Goal: Information Seeking & Learning: Check status

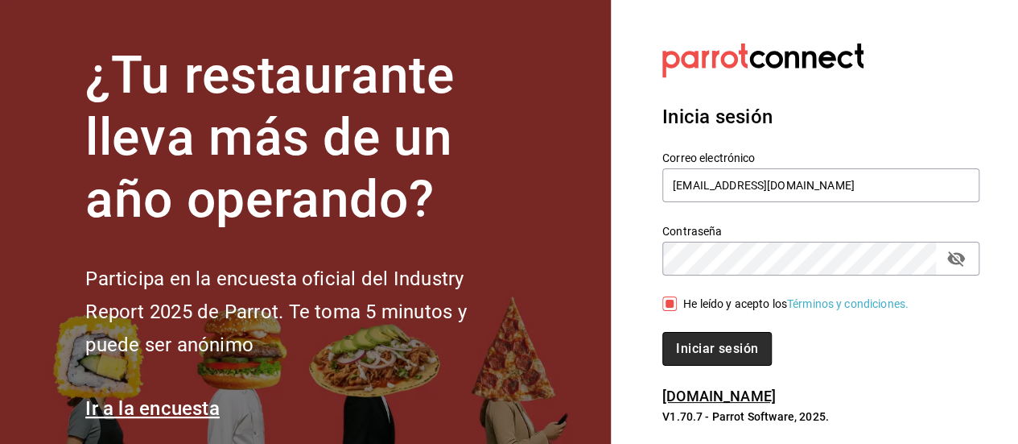
click at [696, 348] on button "Iniciar sesión" at bounding box center [717, 349] width 109 height 34
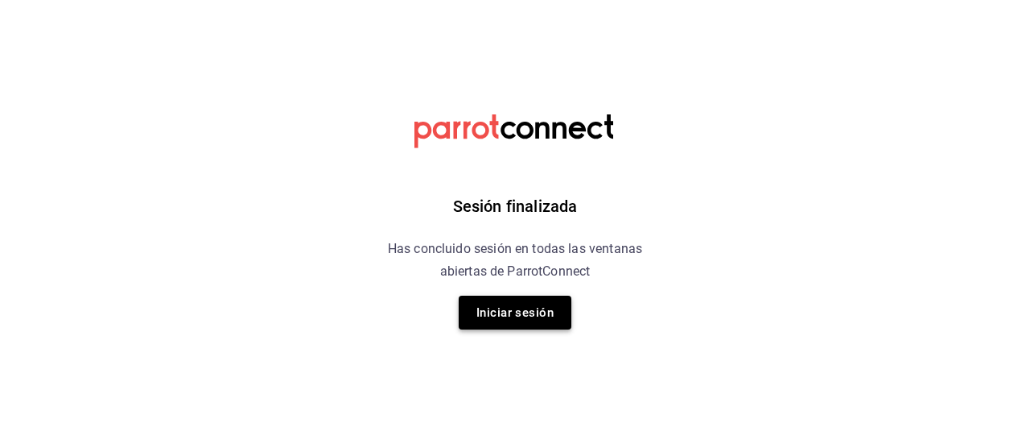
click at [510, 313] on button "Iniciar sesión" at bounding box center [515, 312] width 113 height 34
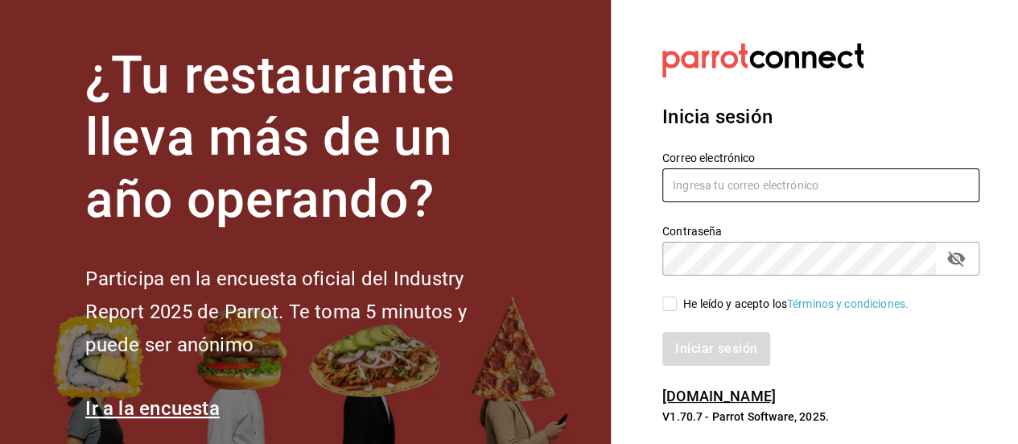
type input "[EMAIL_ADDRESS][DOMAIN_NAME]"
click at [663, 308] on input "He leído y acepto los Términos y condiciones." at bounding box center [670, 303] width 14 height 14
checkbox input "true"
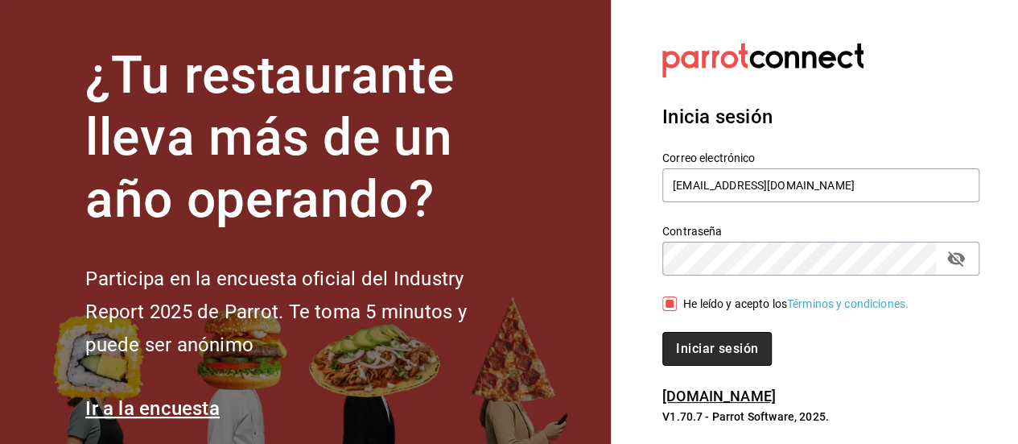
click at [705, 341] on button "Iniciar sesión" at bounding box center [717, 349] width 109 height 34
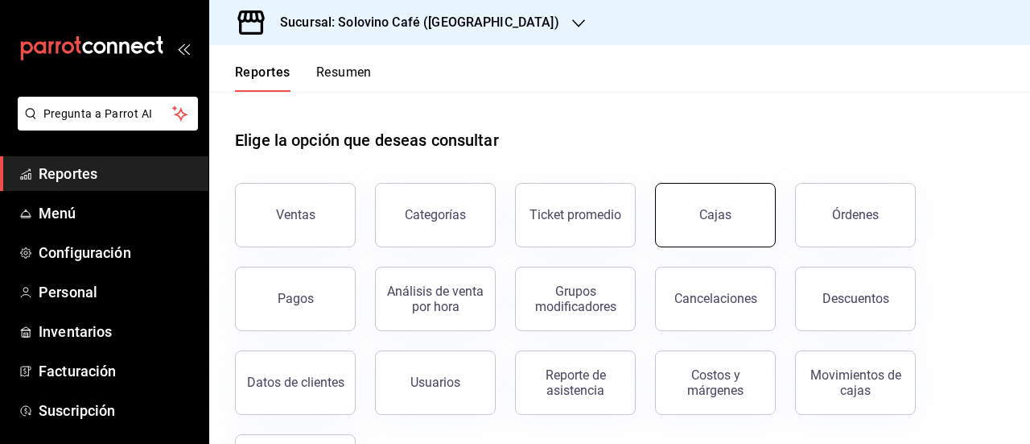
click at [704, 206] on div "Cajas" at bounding box center [716, 214] width 33 height 19
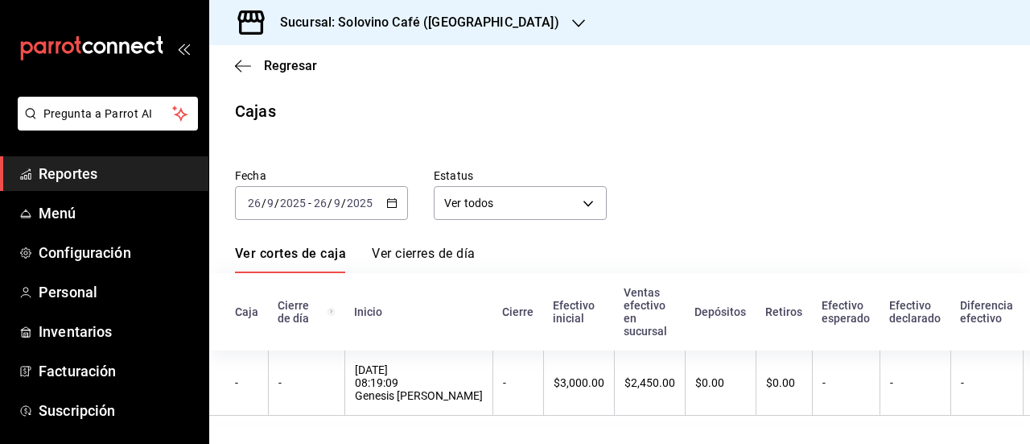
click at [387, 206] on icon "button" at bounding box center [391, 202] width 11 height 11
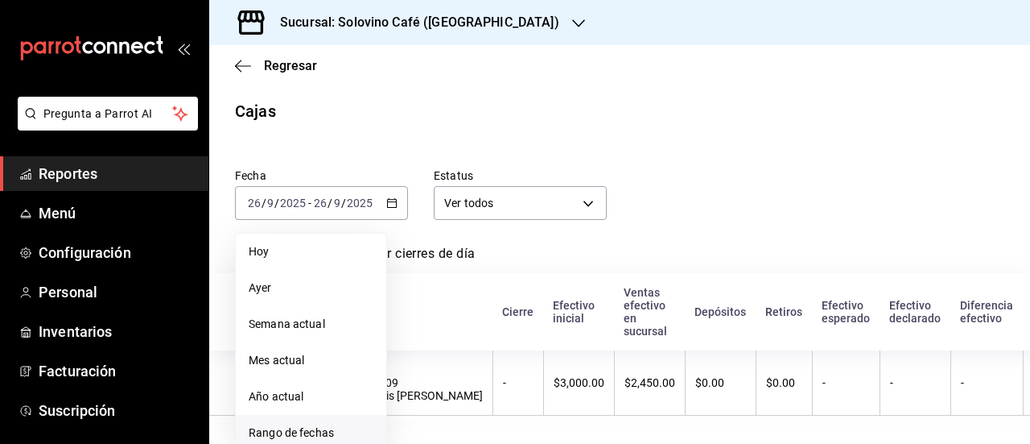
click at [291, 425] on span "Rango de fechas" at bounding box center [311, 432] width 125 height 17
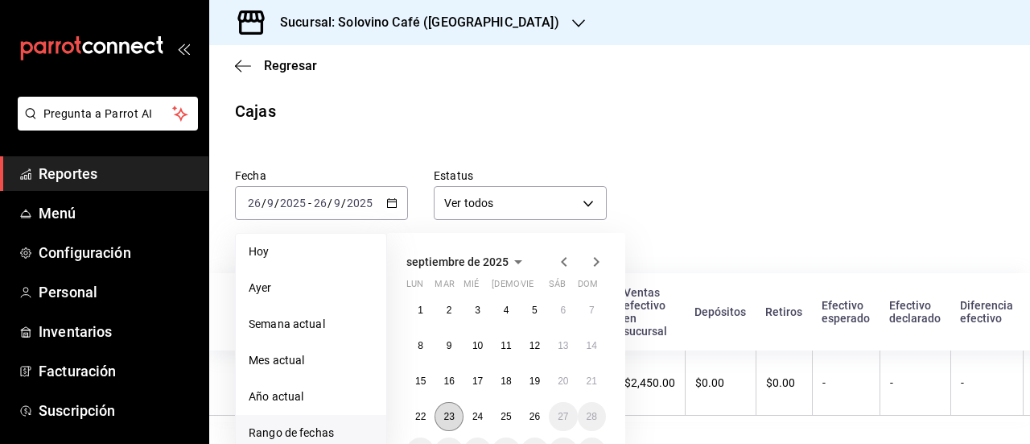
click at [449, 418] on abbr "23" at bounding box center [449, 416] width 10 height 11
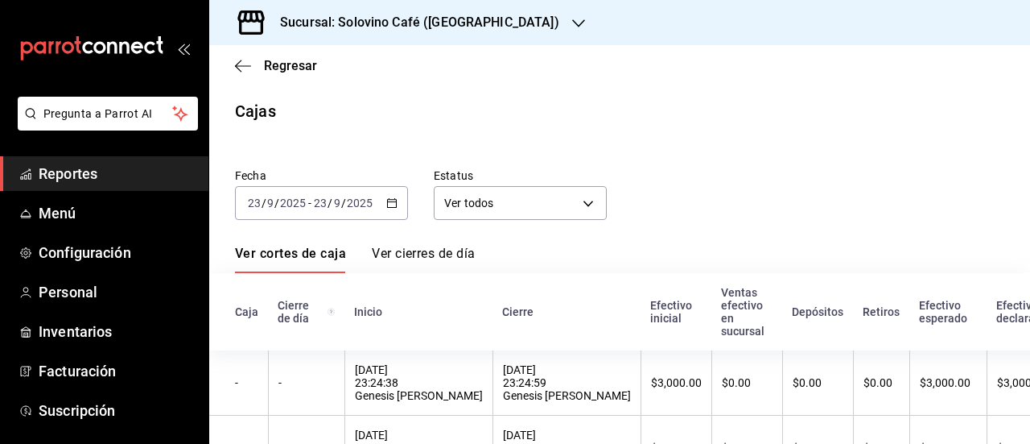
click at [493, 415] on th "23/09/2025 23:24:59 Genesis Porchas" at bounding box center [567, 382] width 148 height 65
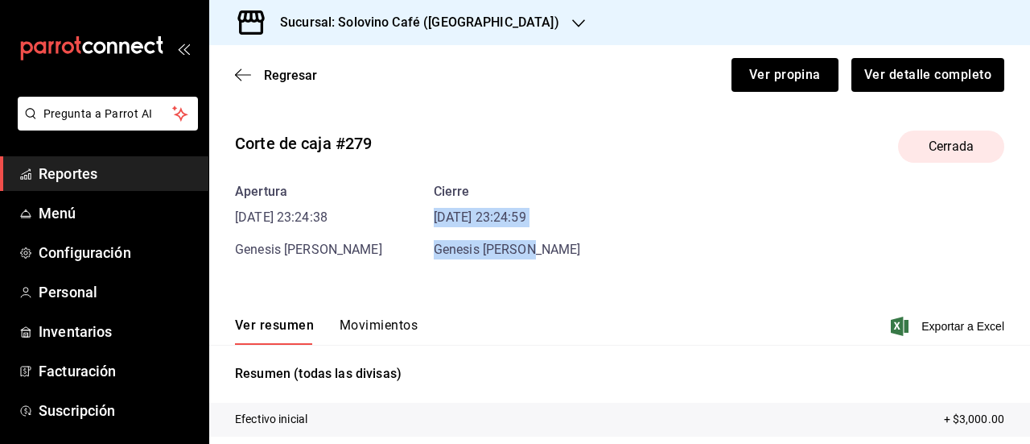
drag, startPoint x: 1011, startPoint y: 188, endPoint x: 1020, endPoint y: 234, distance: 47.5
click at [1020, 234] on div "Regresar Ver propina Ver detalle completo Corte de caja #279 Cerrada Apertura 2…" at bounding box center [619, 244] width 821 height 398
click at [916, 241] on div "Apertura 23/09/25 23:24:38 Genesis Porchas Cierre 23/09/25 23:24:59 Genesis Por…" at bounding box center [620, 220] width 770 height 77
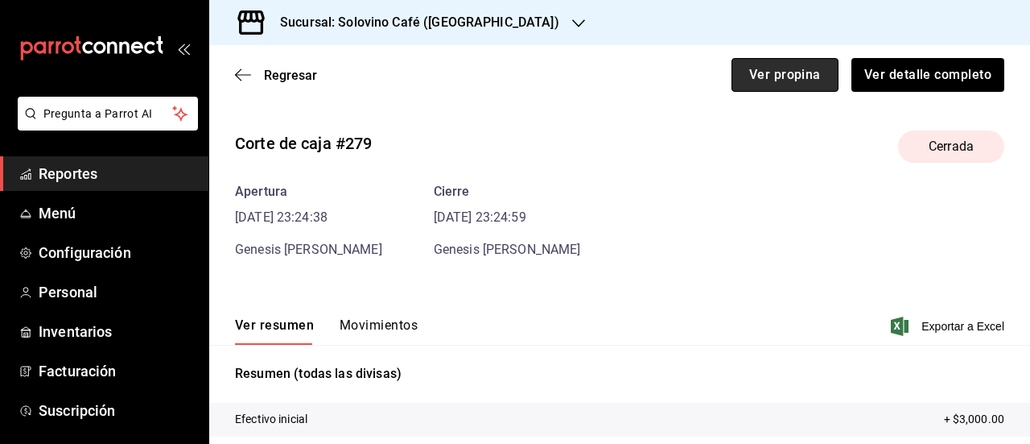
click at [763, 80] on button "Ver propina" at bounding box center [785, 75] width 107 height 34
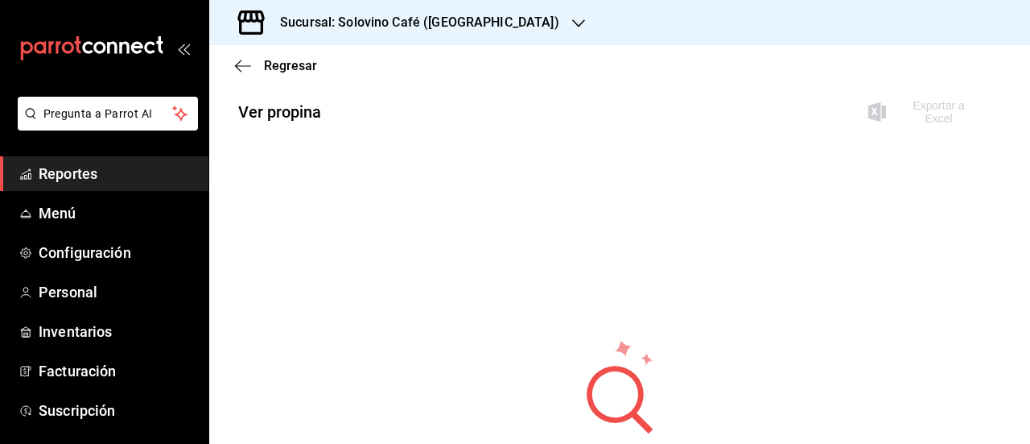
scroll to position [0, 26]
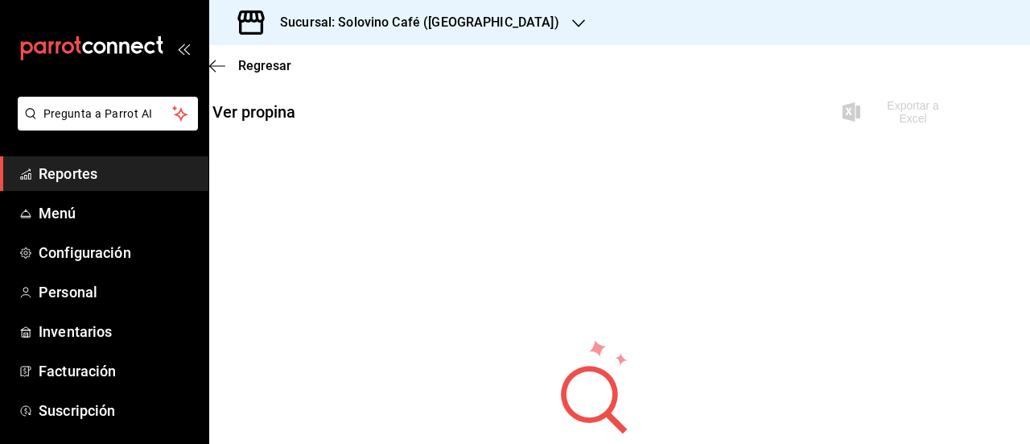
drag, startPoint x: 1017, startPoint y: 171, endPoint x: 763, endPoint y: 76, distance: 270.8
click at [811, 73] on main "Regresar Ver propina Exportar a Excel No hay información que mostrar Elige otra…" at bounding box center [594, 279] width 821 height 469
click at [221, 70] on icon "button" at bounding box center [217, 66] width 16 height 14
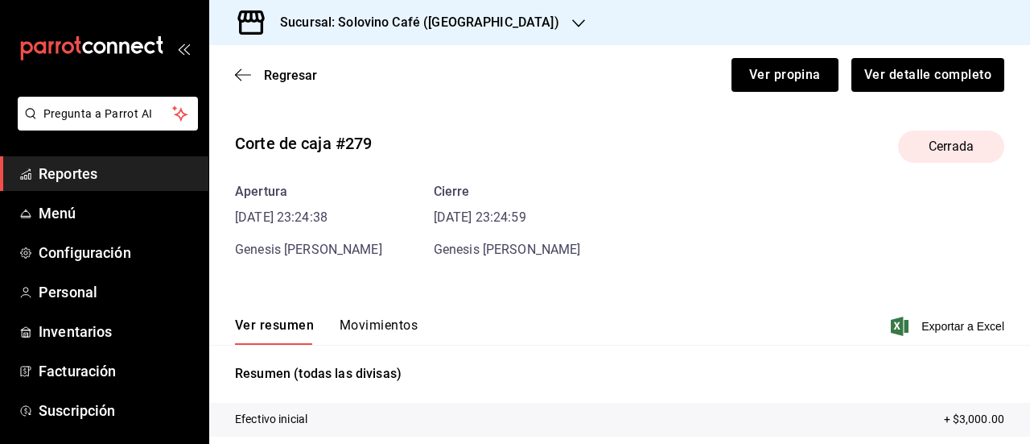
click at [362, 324] on button "Movimientos" at bounding box center [379, 330] width 78 height 27
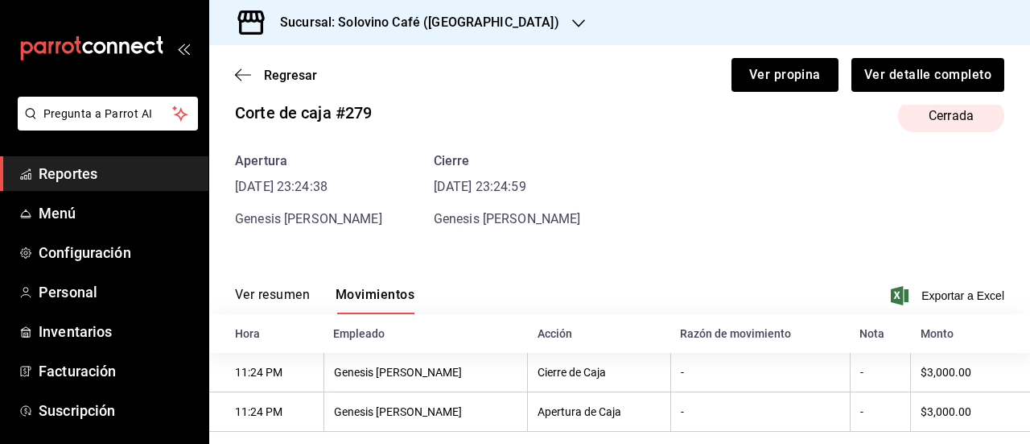
scroll to position [58, 0]
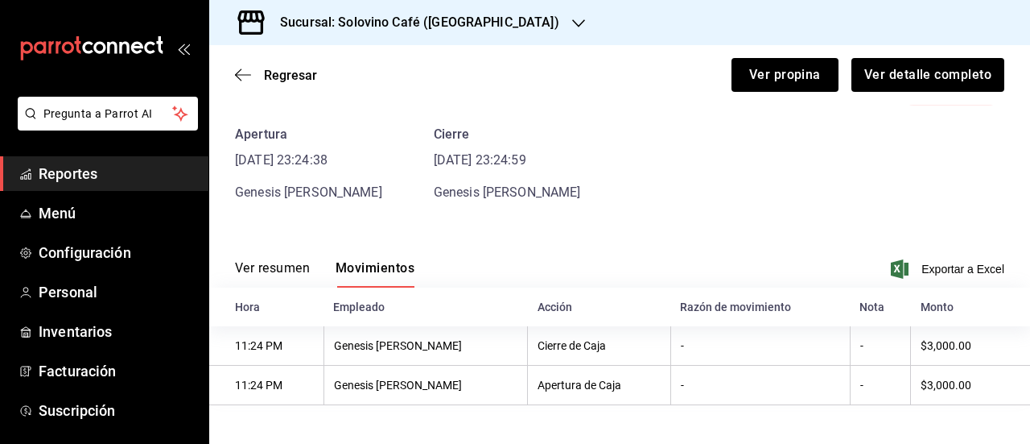
click at [114, 168] on span "Reportes" at bounding box center [117, 174] width 157 height 22
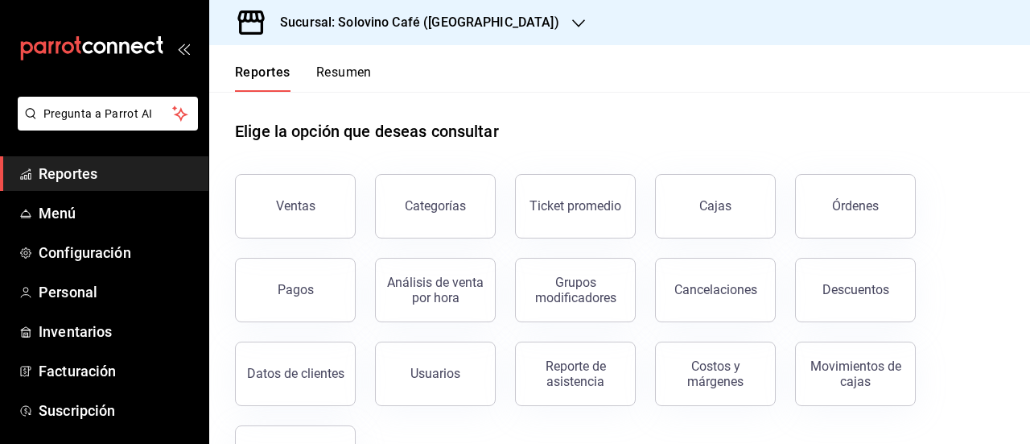
scroll to position [8, 0]
click at [307, 285] on div "Pagos" at bounding box center [296, 290] width 36 height 15
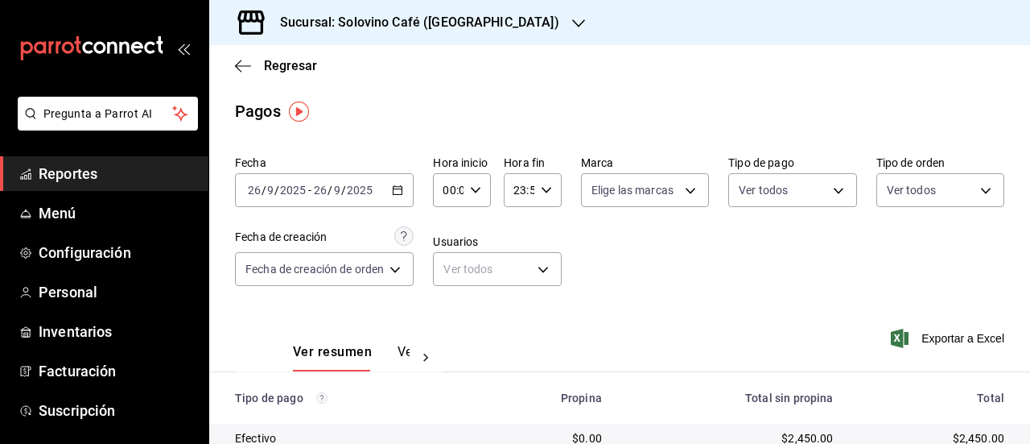
click at [104, 175] on span "Reportes" at bounding box center [117, 174] width 157 height 22
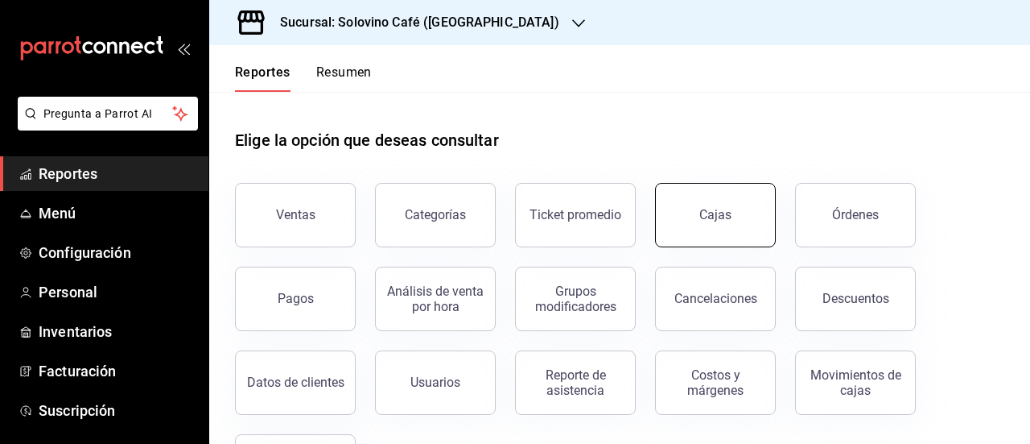
click at [704, 211] on div "Cajas" at bounding box center [716, 214] width 33 height 19
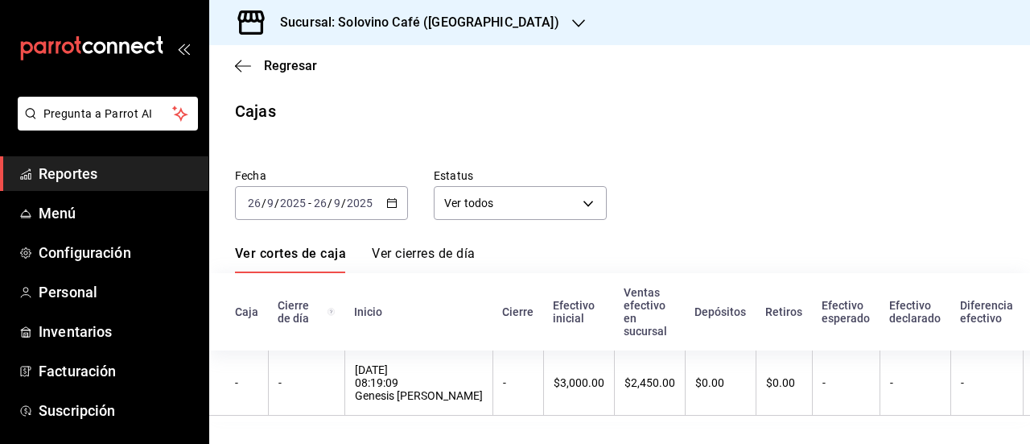
click at [393, 203] on icon "button" at bounding box center [391, 202] width 11 height 11
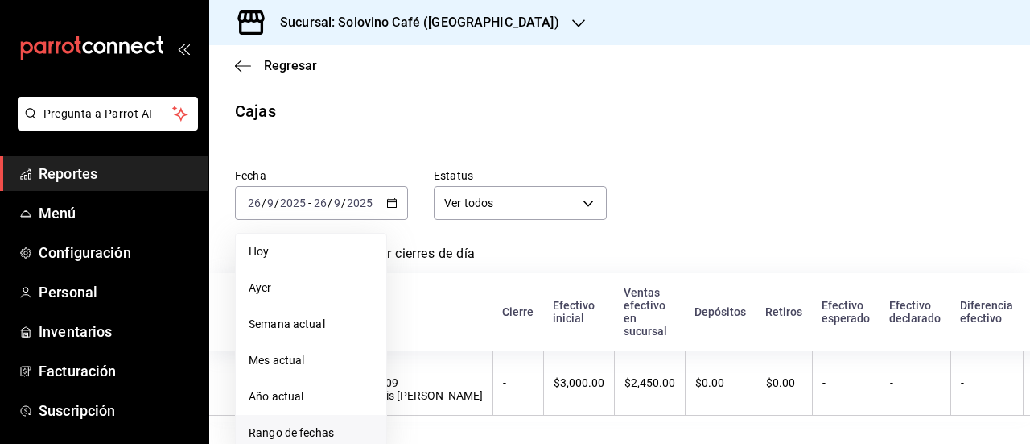
click at [295, 424] on span "Rango de fechas" at bounding box center [311, 432] width 125 height 17
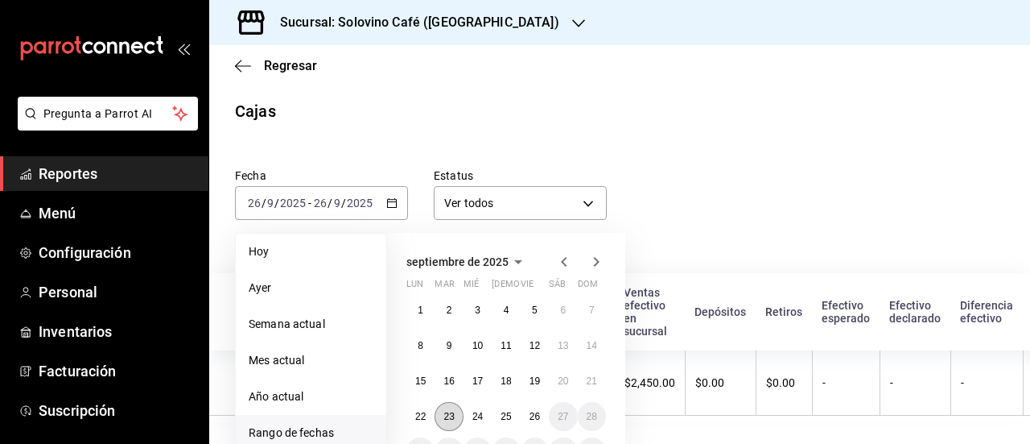
click at [450, 411] on abbr "23" at bounding box center [449, 416] width 10 height 11
click at [448, 418] on abbr "23" at bounding box center [449, 416] width 10 height 11
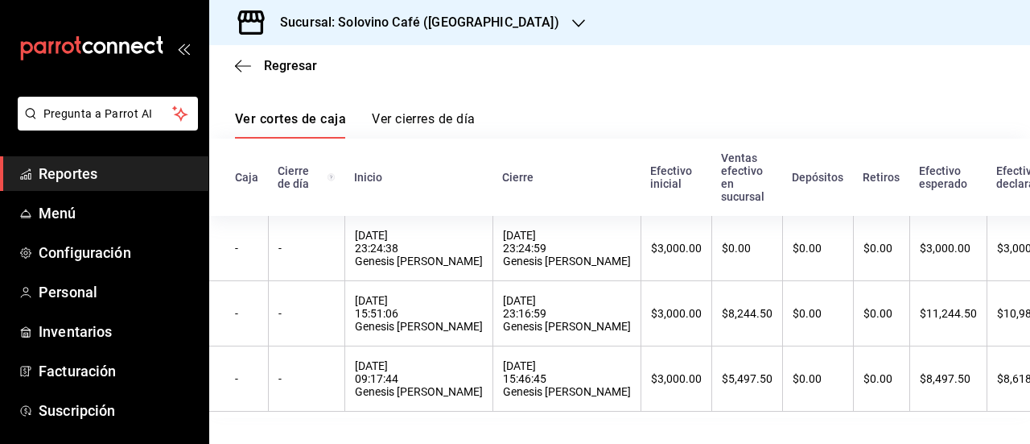
click at [412, 111] on link "Ver cierres de día" at bounding box center [423, 124] width 103 height 27
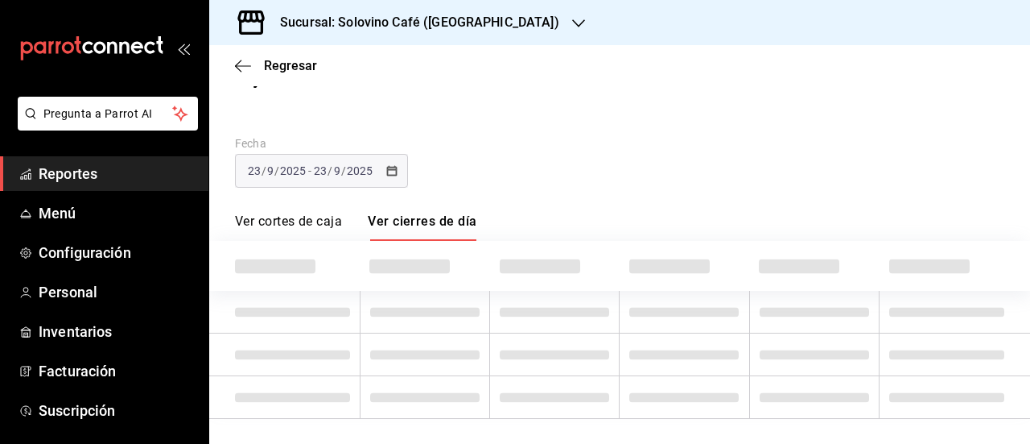
scroll to position [147, 0]
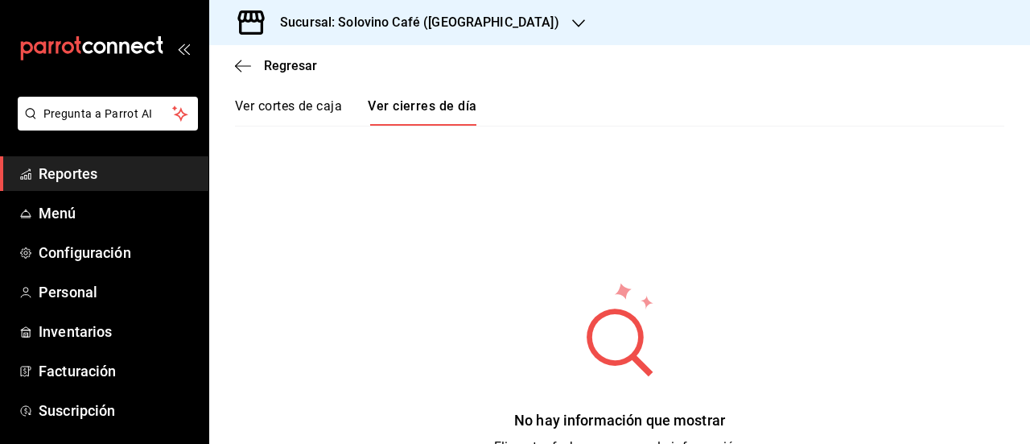
click at [267, 101] on link "Ver cortes de caja" at bounding box center [288, 111] width 107 height 27
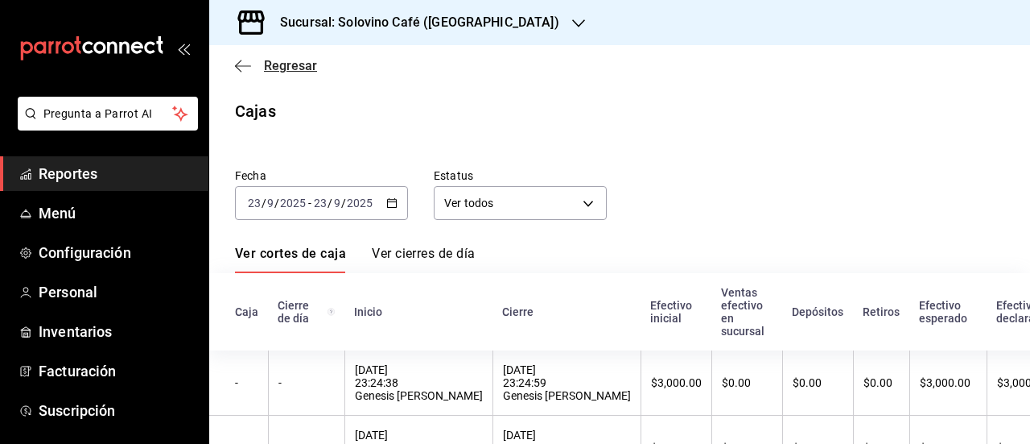
click at [238, 64] on icon "button" at bounding box center [243, 66] width 16 height 14
